Goal: Check status

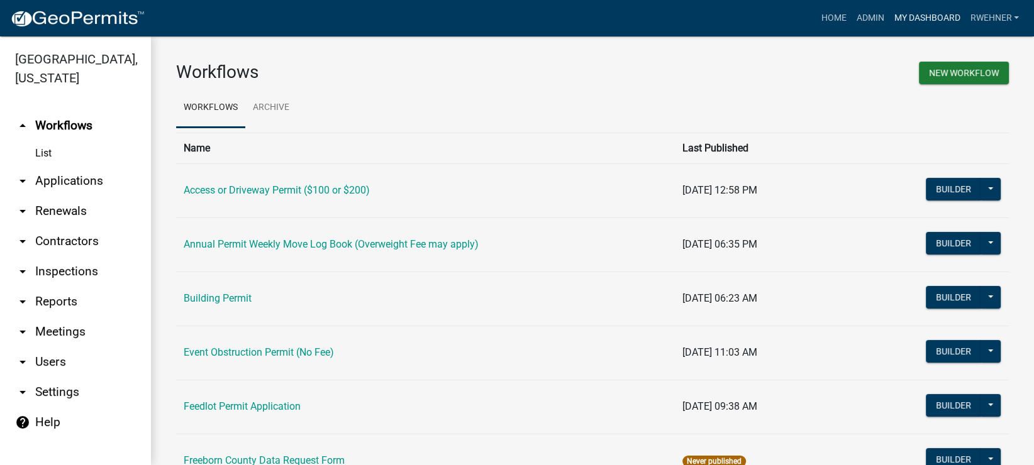
click at [917, 14] on link "My Dashboard" at bounding box center [926, 18] width 76 height 24
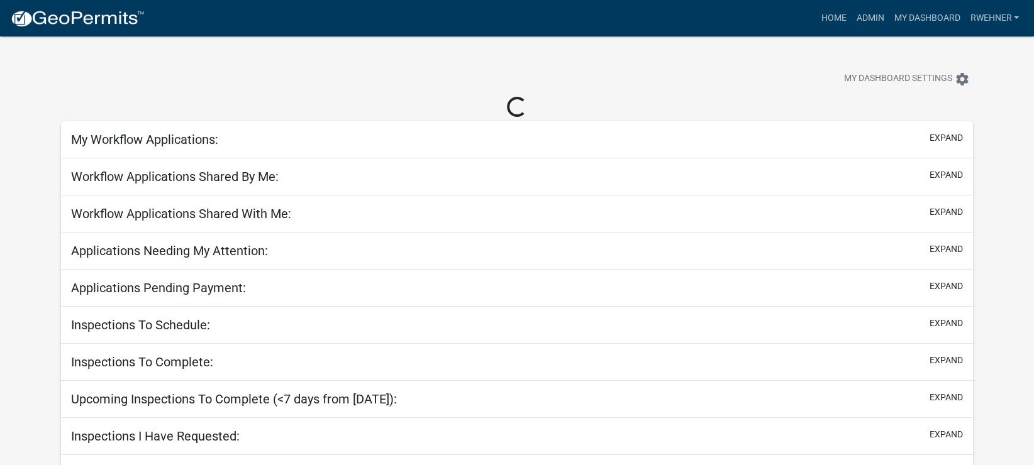
select select "2: 50"
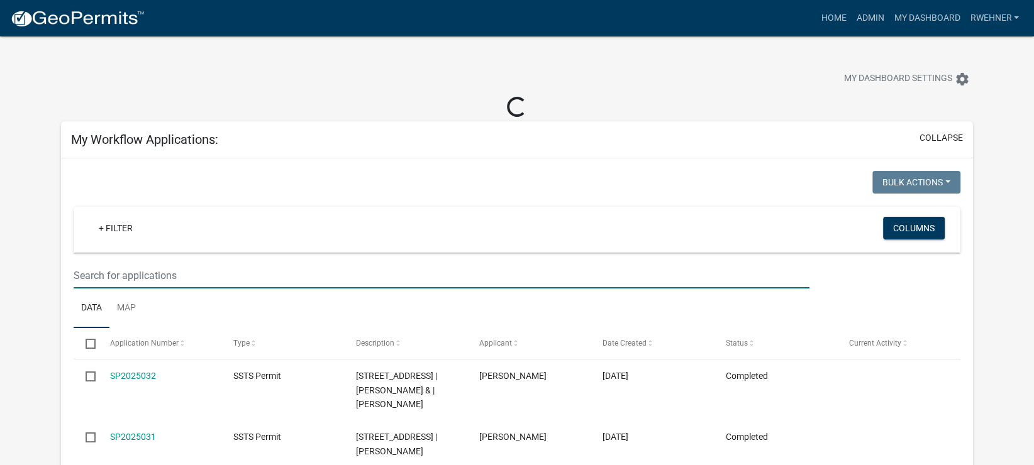
click at [172, 273] on input "text" at bounding box center [442, 276] width 736 height 26
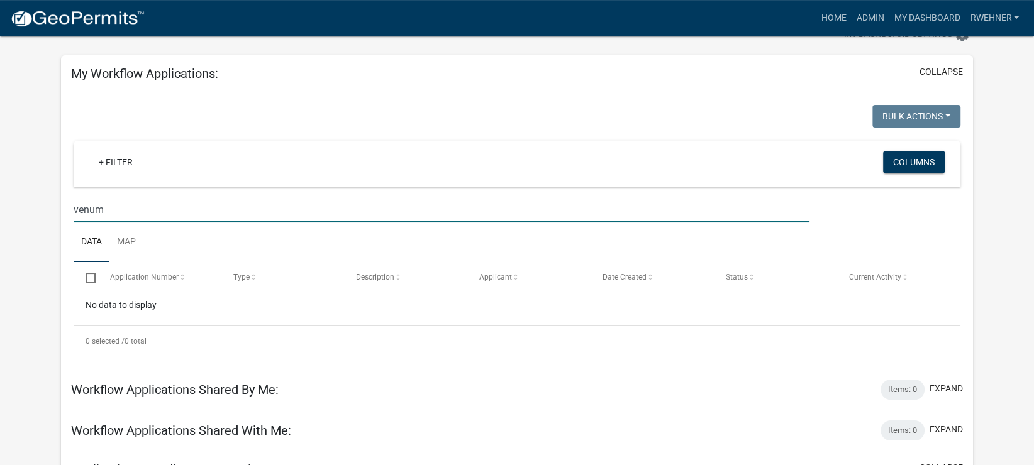
scroll to position [66, 0]
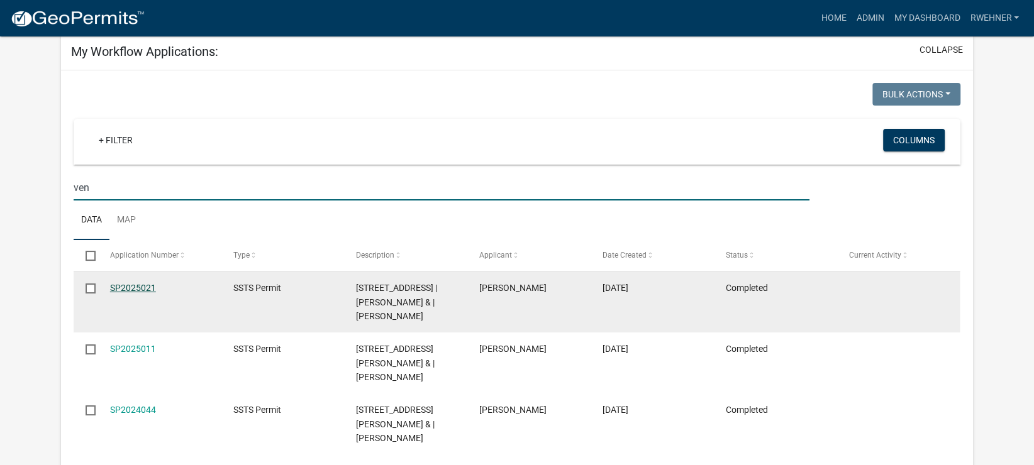
type input "ven"
click at [133, 288] on link "SP2025021" at bounding box center [133, 288] width 46 height 10
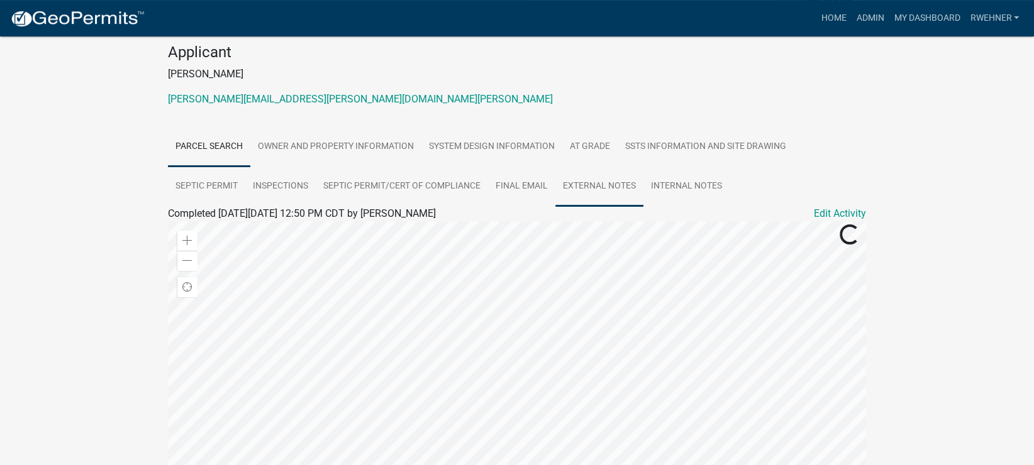
scroll to position [132, 0]
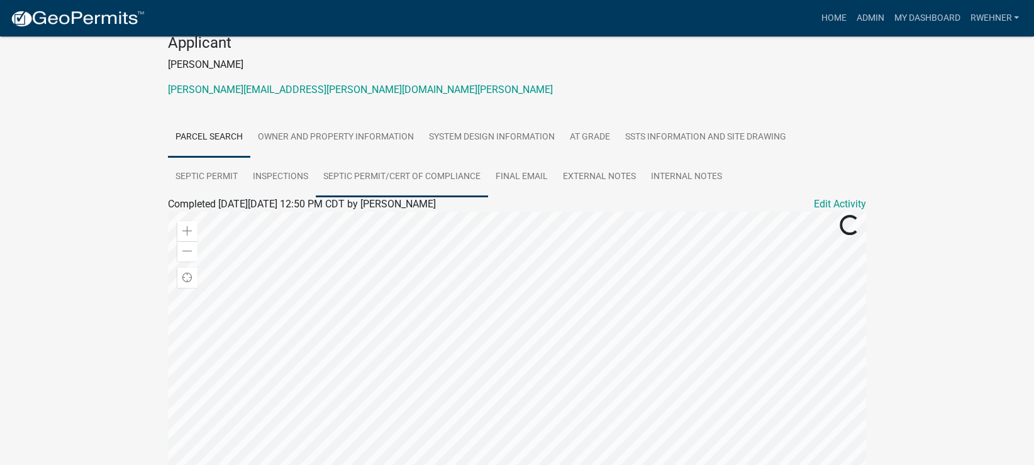
click at [396, 178] on link "Septic Permit/Cert of Compliance" at bounding box center [402, 177] width 172 height 40
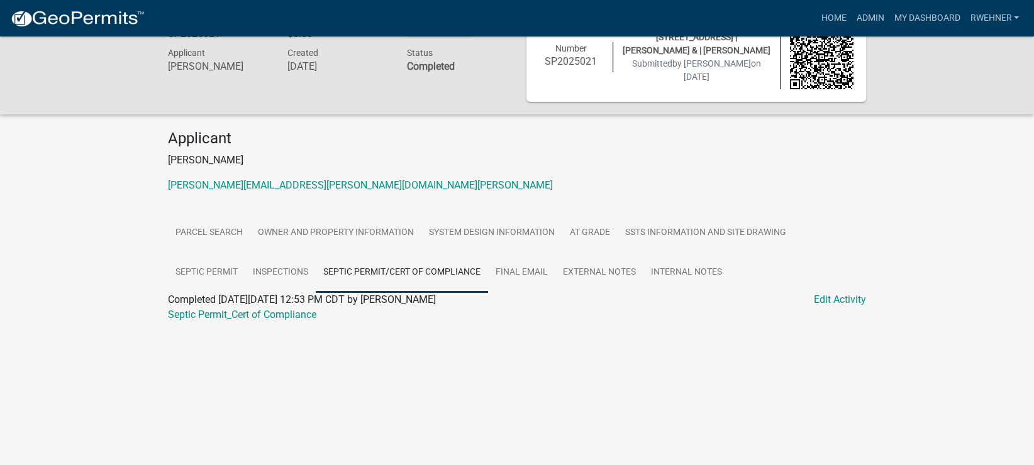
click at [216, 307] on div "Septic Permit_Cert of Compliance" at bounding box center [516, 314] width 717 height 15
click at [219, 312] on link "Septic Permit_Cert of Compliance" at bounding box center [242, 315] width 148 height 12
